Goal: Share content

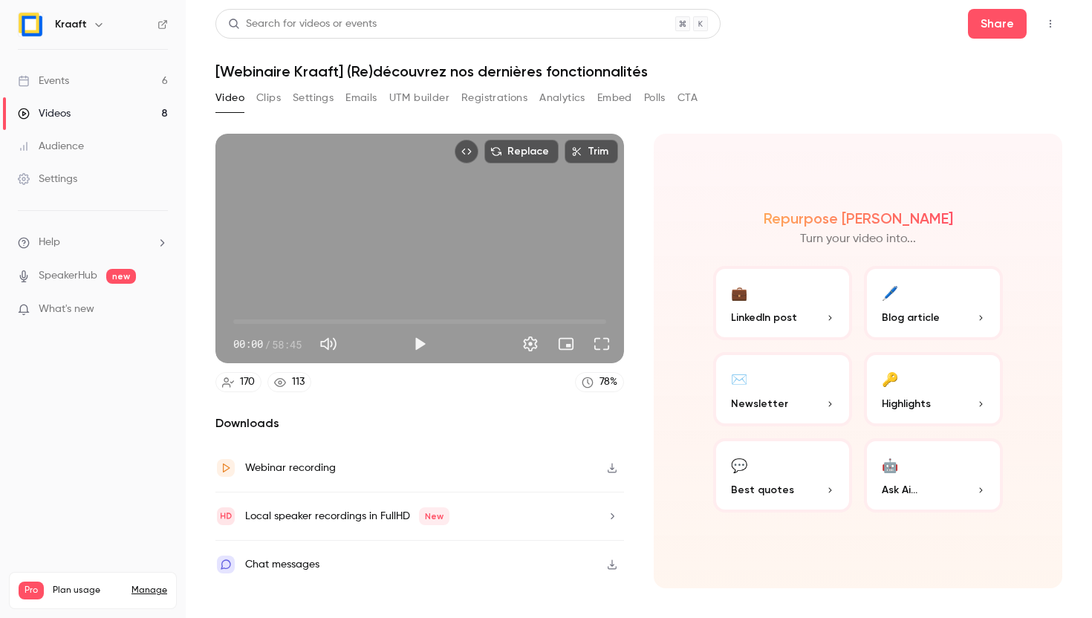
click at [80, 76] on link "Events 6" at bounding box center [93, 81] width 186 height 33
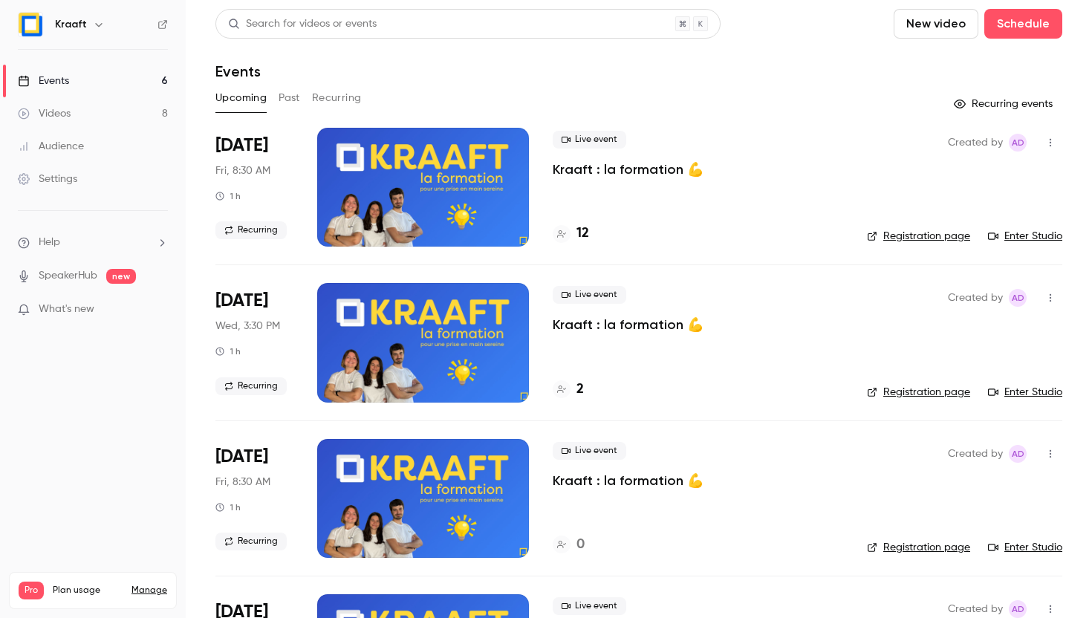
click at [280, 98] on button "Past" at bounding box center [290, 98] width 22 height 24
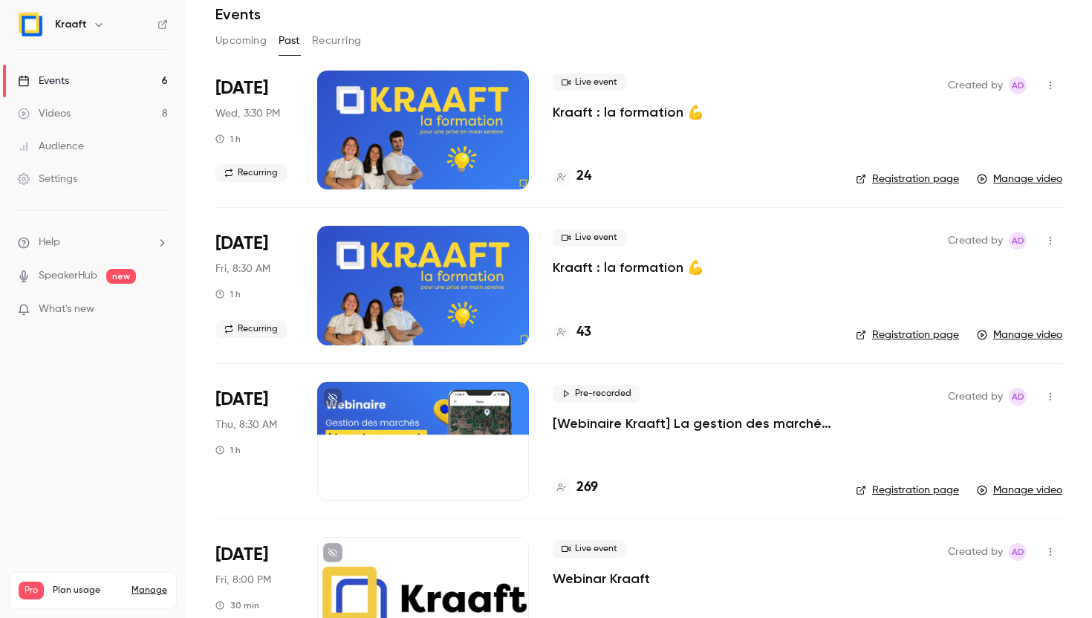
scroll to position [75, 0]
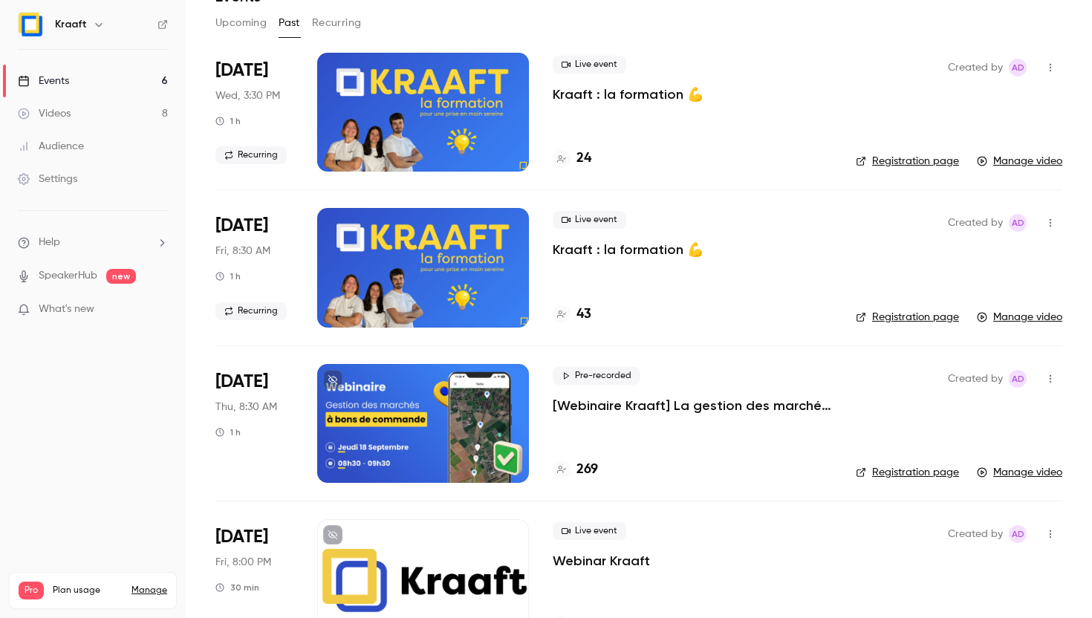
click at [521, 403] on div at bounding box center [423, 423] width 212 height 119
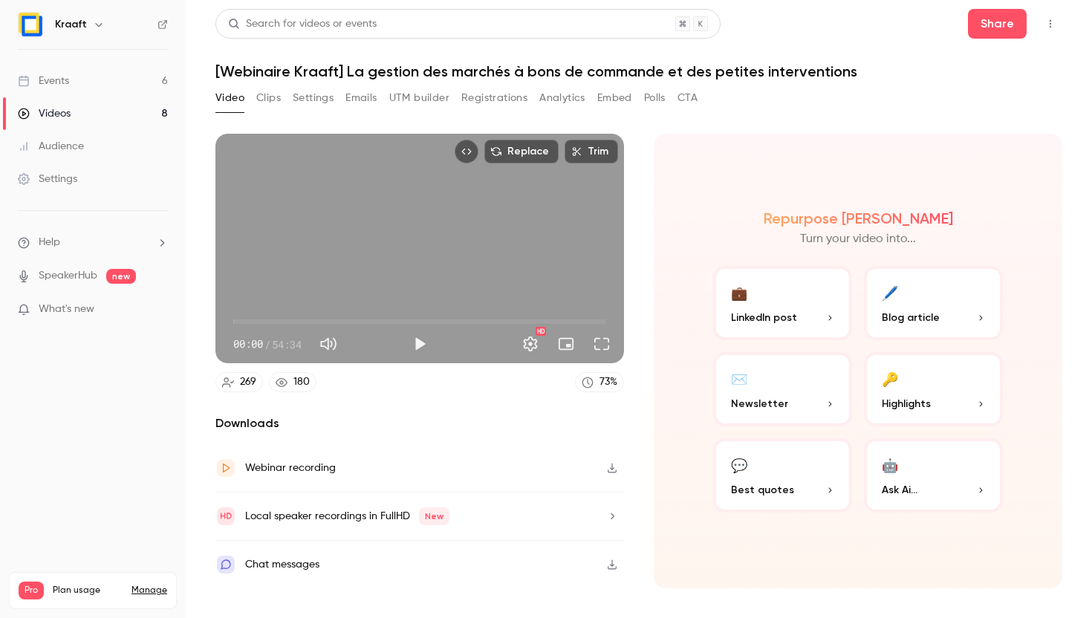
click at [1051, 28] on icon "Top Bar Actions" at bounding box center [1051, 24] width 12 height 10
click at [839, 42] on div at bounding box center [546, 309] width 1092 height 618
click at [1004, 25] on button "Share" at bounding box center [997, 24] width 59 height 30
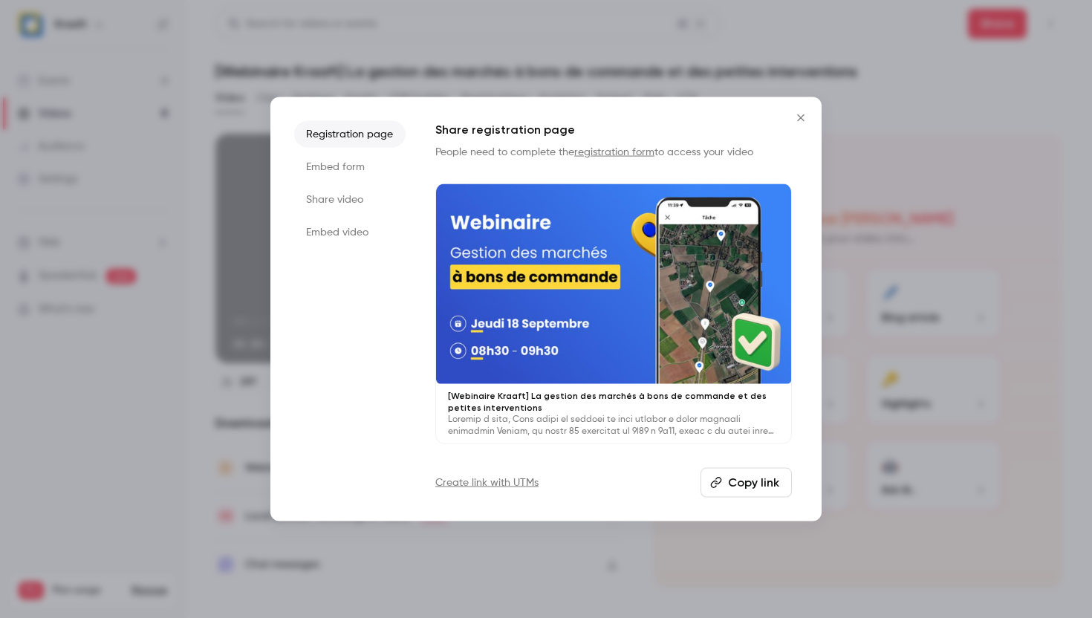
click at [719, 479] on icon "button" at bounding box center [716, 482] width 12 height 12
click at [799, 122] on icon "Close" at bounding box center [801, 118] width 18 height 12
